Goal: Information Seeking & Learning: Learn about a topic

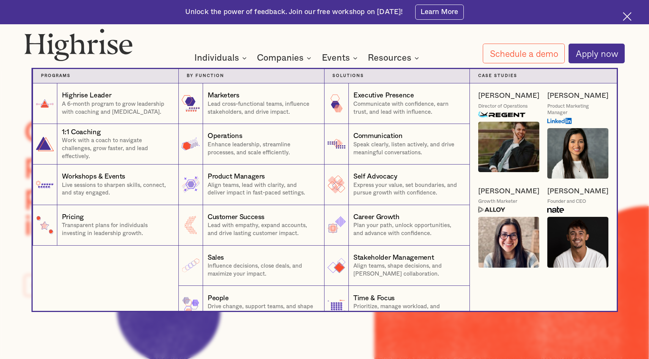
click at [272, 60] on nav "Programs 1 Highrise Leader A 6-month program to grow leadership with coaching a…" at bounding box center [324, 182] width 455 height 258
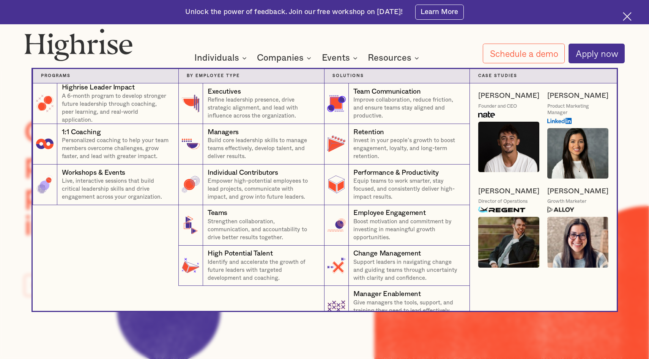
click at [338, 61] on nav "Programs 4 Highrise Leader Impact Program A 6-month program to develop stronger…" at bounding box center [324, 182] width 455 height 258
click at [397, 62] on nav "Programs 4 Highrise Leader Impact Program A 6-month program to develop stronger…" at bounding box center [324, 182] width 455 height 258
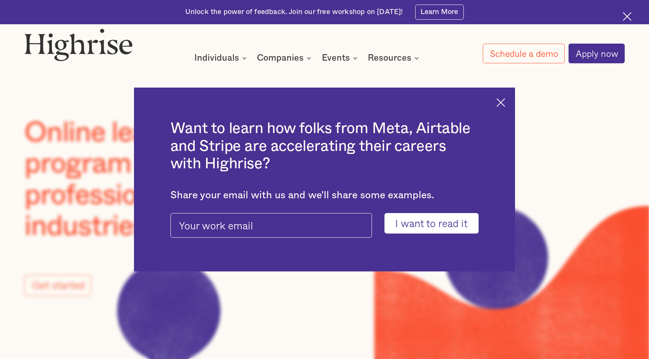
click at [84, 46] on img at bounding box center [78, 44] width 108 height 33
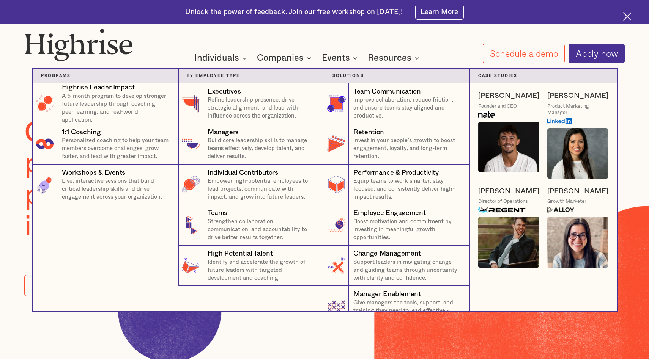
click at [346, 58] on nav "Programs 4 Highrise Leader Impact Program A 6-month program to develop stronger…" at bounding box center [324, 182] width 455 height 258
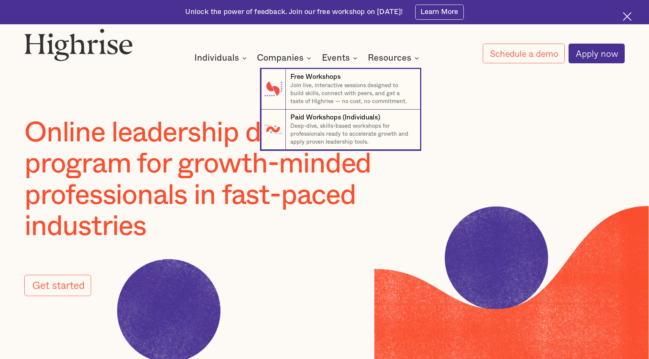
click at [383, 58] on nav "7 Free Workshops Join live, interactive sessions designed to build skills, conn…" at bounding box center [324, 101] width 455 height 97
click at [472, 100] on nav "7 Free Workshops Join live, interactive sessions designed to build skills, conn…" at bounding box center [324, 101] width 455 height 97
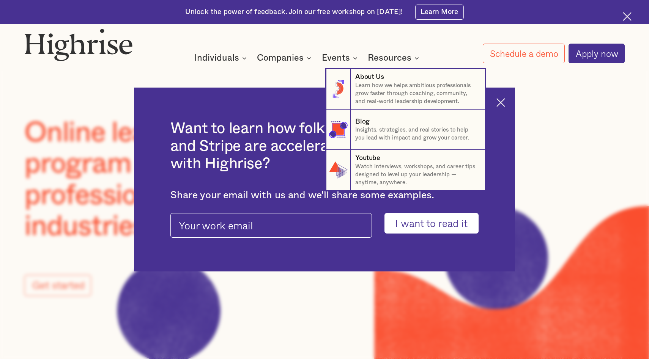
click at [498, 99] on nav "8 About Us Learn how we helps ambitious professionals grow faster through coach…" at bounding box center [324, 122] width 455 height 138
click at [501, 102] on nav "8 About Us Learn how we helps ambitious professionals grow faster through coach…" at bounding box center [324, 122] width 455 height 138
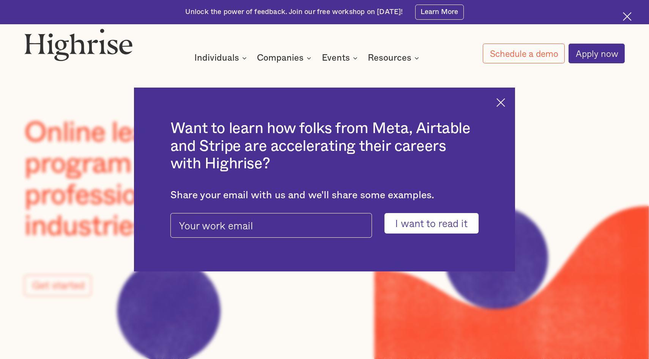
click at [628, 14] on img at bounding box center [626, 16] width 9 height 9
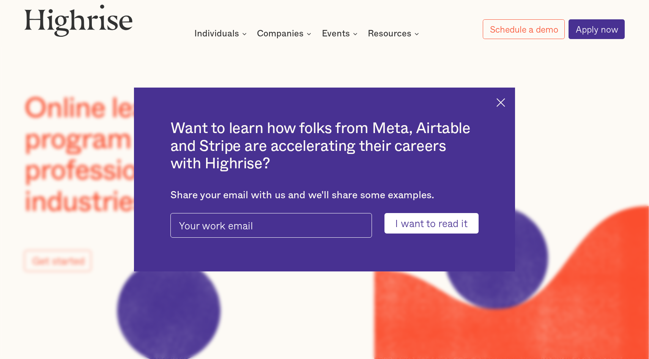
click at [497, 102] on img at bounding box center [500, 102] width 9 height 9
